Goal: Information Seeking & Learning: Learn about a topic

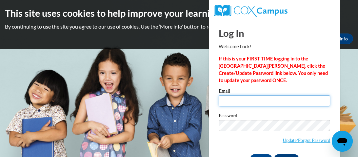
type input "[EMAIL_ADDRESS][DOMAIN_NAME]"
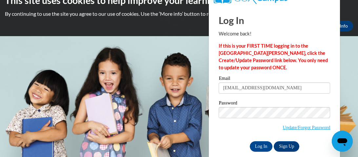
scroll to position [22, 0]
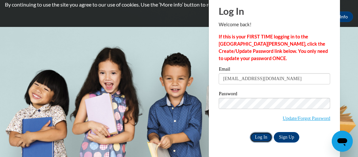
click at [257, 140] on input "Log In" at bounding box center [261, 137] width 23 height 10
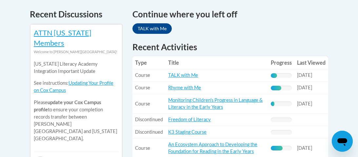
scroll to position [284, 0]
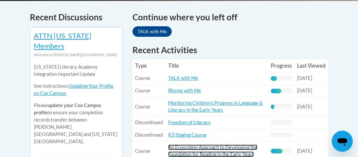
click at [229, 146] on link "An Ecosystem Approach to Developing the Foundation for Reading in the Early Yea…" at bounding box center [212, 150] width 89 height 12
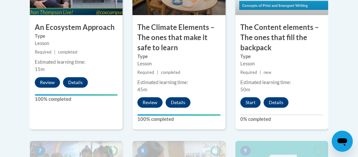
scroll to position [484, 0]
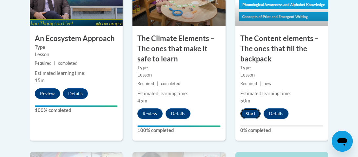
click at [249, 112] on button "Start" at bounding box center [250, 113] width 20 height 10
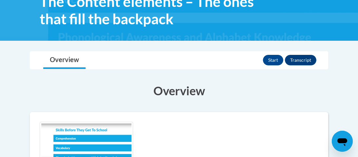
scroll to position [122, 0]
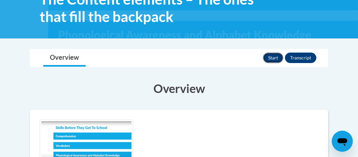
click at [268, 58] on button "Start" at bounding box center [273, 57] width 20 height 10
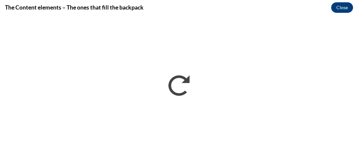
scroll to position [0, 0]
drag, startPoint x: 357, startPoint y: 8, endPoint x: 357, endPoint y: 172, distance: 164.7
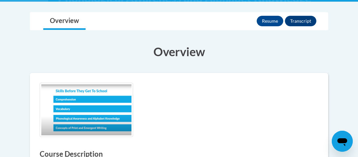
scroll to position [158, 0]
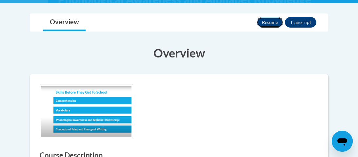
click at [269, 22] on button "Resume" at bounding box center [269, 22] width 27 height 10
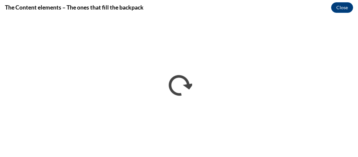
scroll to position [0, 0]
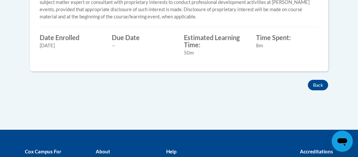
scroll to position [352, 0]
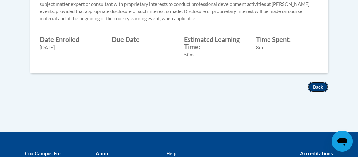
click at [308, 86] on button "Back" at bounding box center [318, 87] width 20 height 10
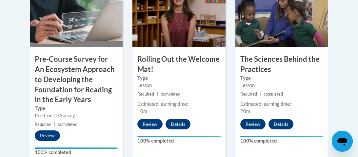
scroll to position [275, 0]
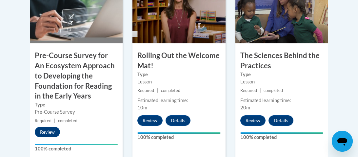
drag, startPoint x: 350, startPoint y: 60, endPoint x: 357, endPoint y: 81, distance: 22.5
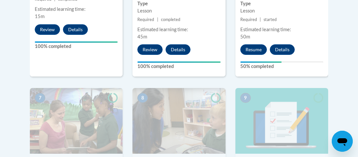
scroll to position [545, 0]
